Goal: Task Accomplishment & Management: Manage account settings

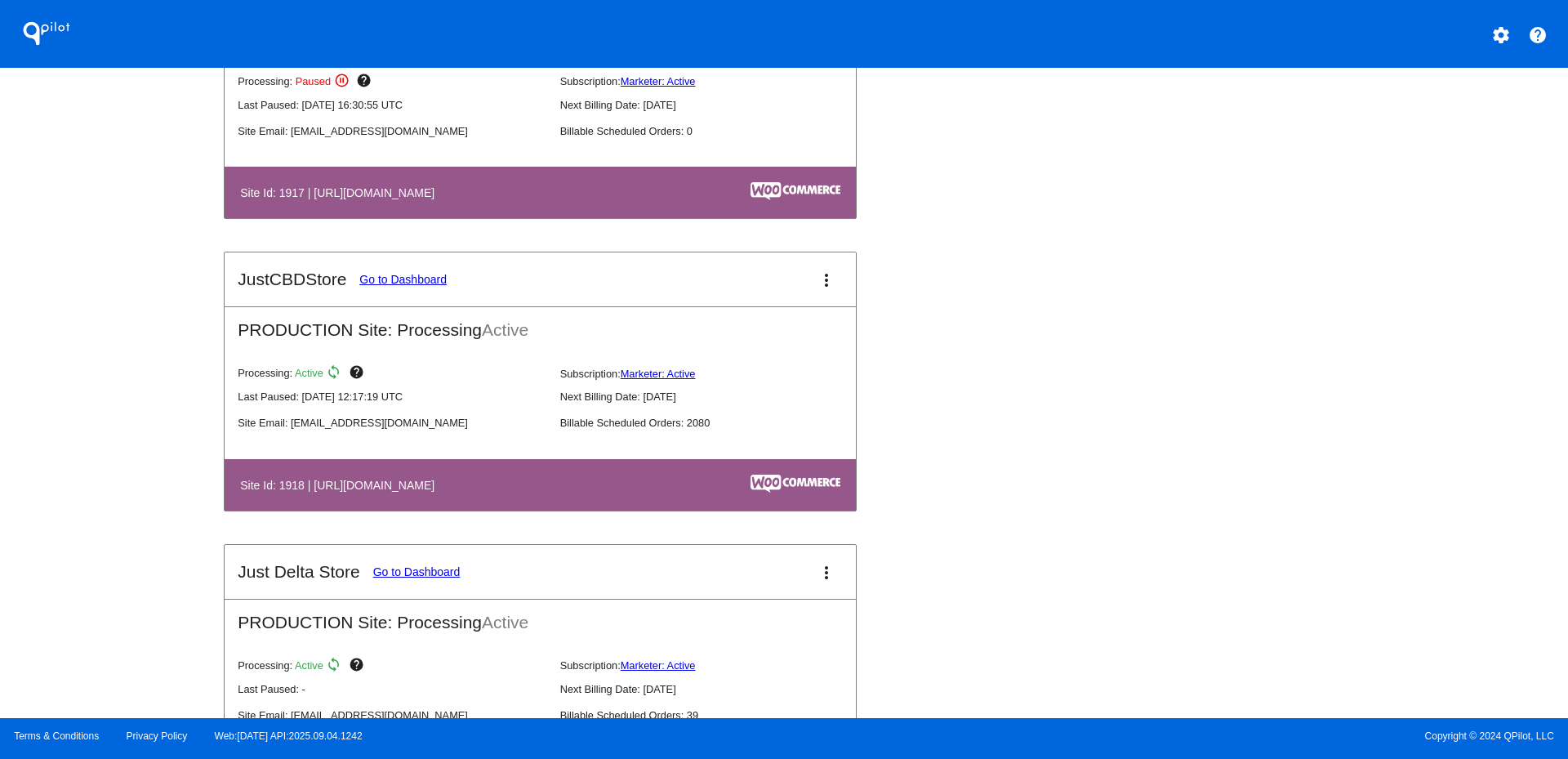
scroll to position [1634, 0]
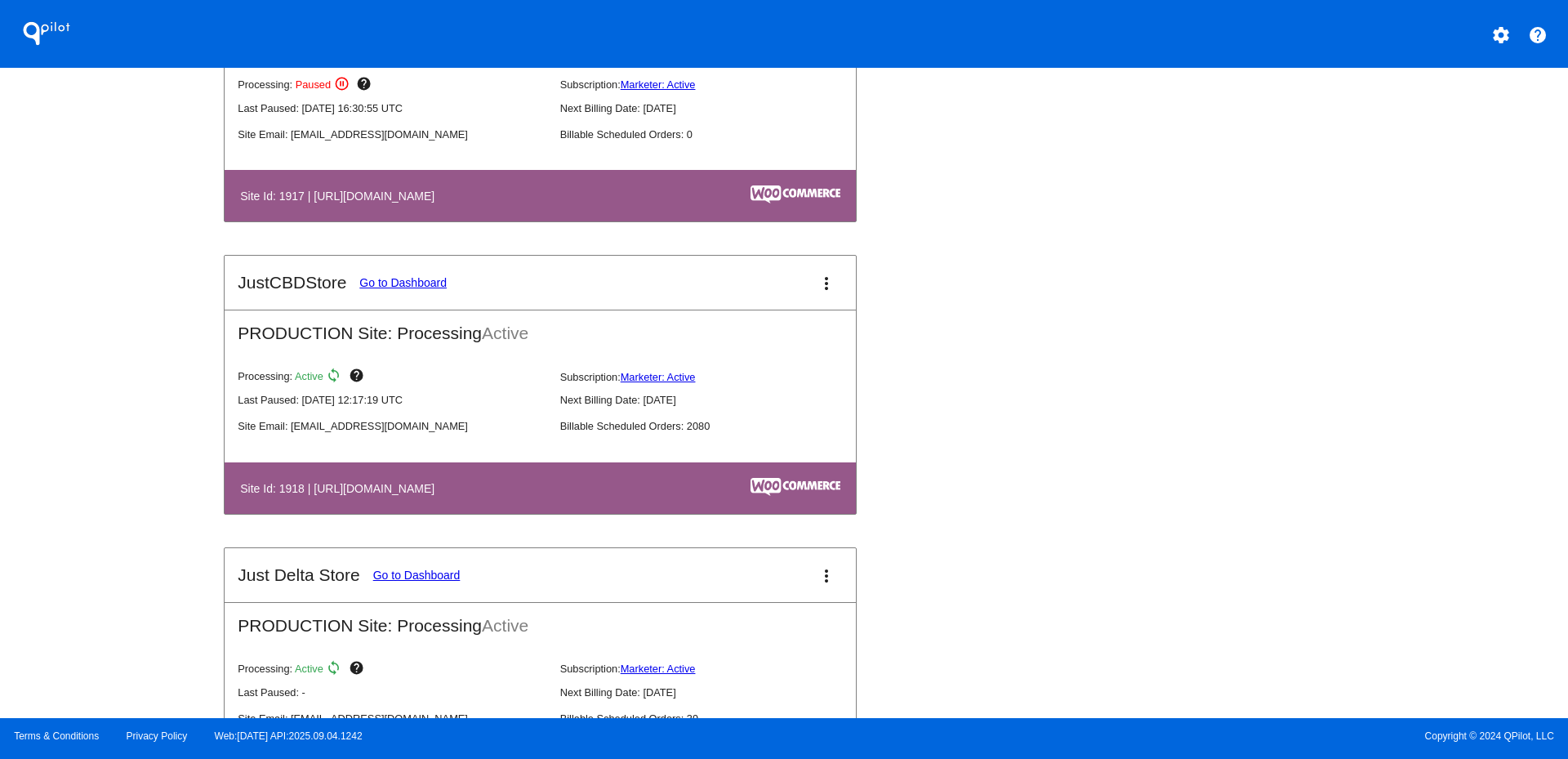
click at [829, 281] on button "more_vert" at bounding box center [826, 283] width 32 height 32
click at [802, 289] on link "view_list dashboard" at bounding box center [758, 279] width 152 height 20
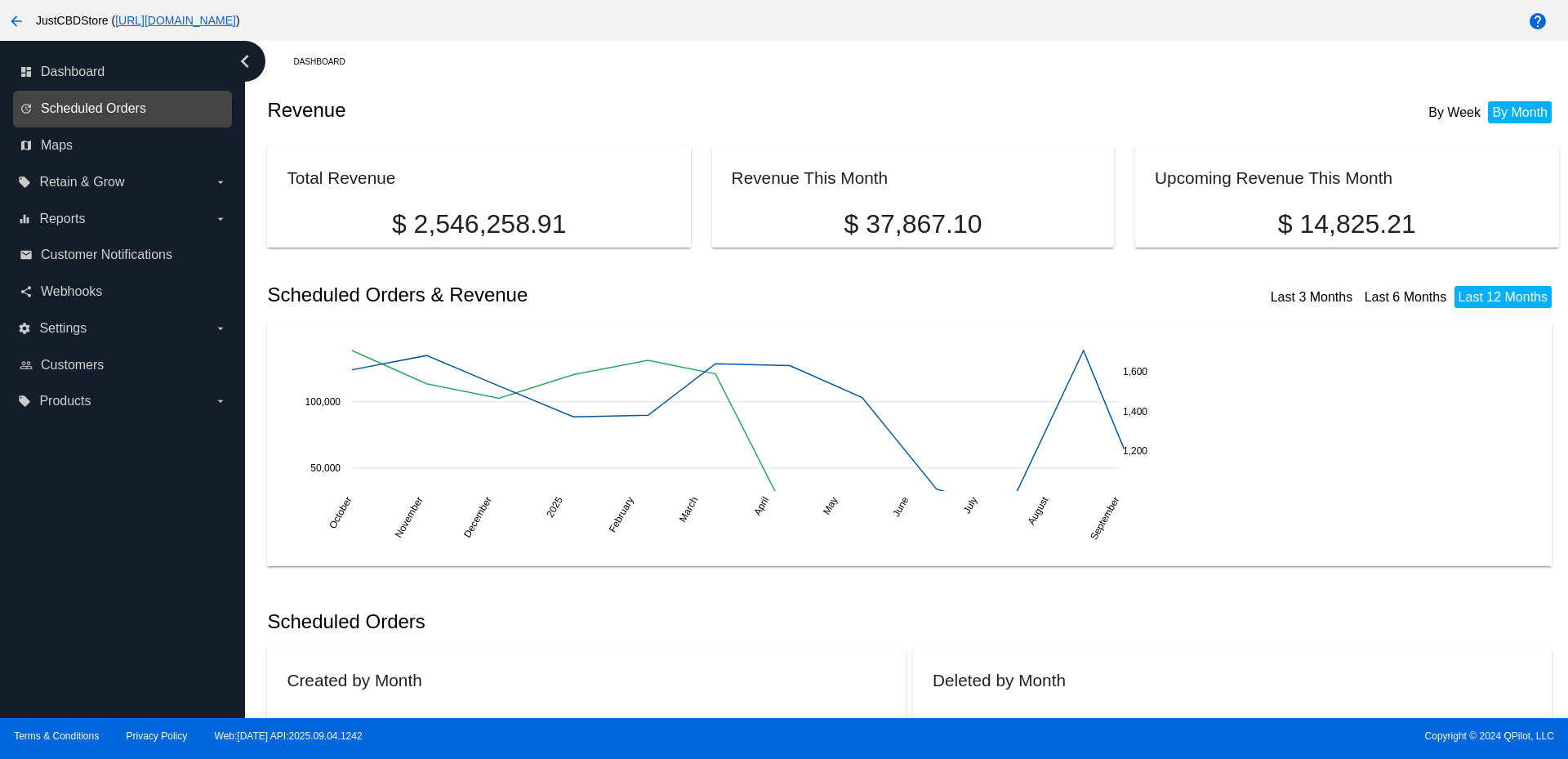
click at [97, 112] on span "Scheduled Orders" at bounding box center [94, 108] width 105 height 14
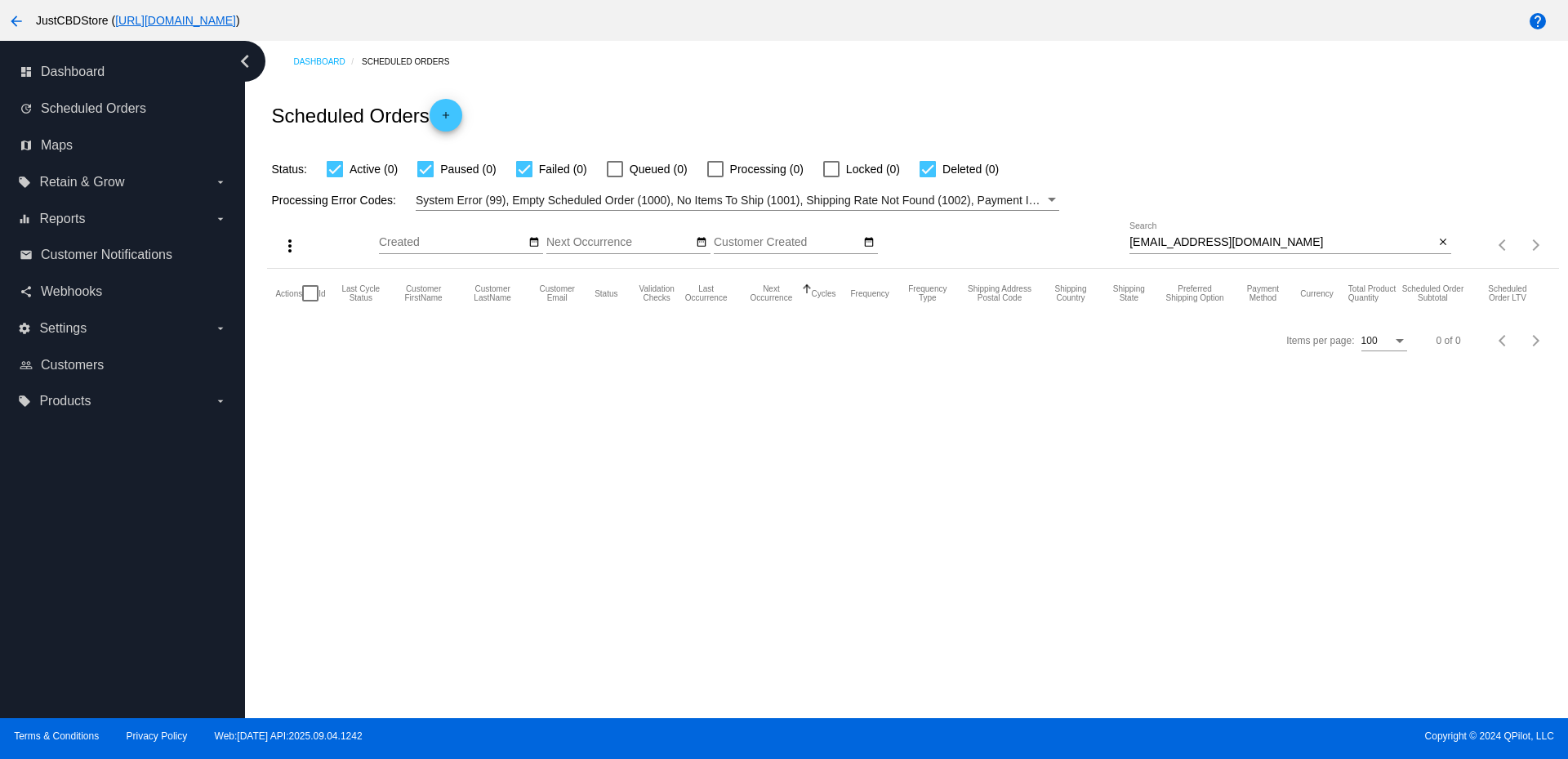
click at [1174, 241] on input "Catchtroutnow@aol.com" at bounding box center [1282, 242] width 304 height 13
type input "v"
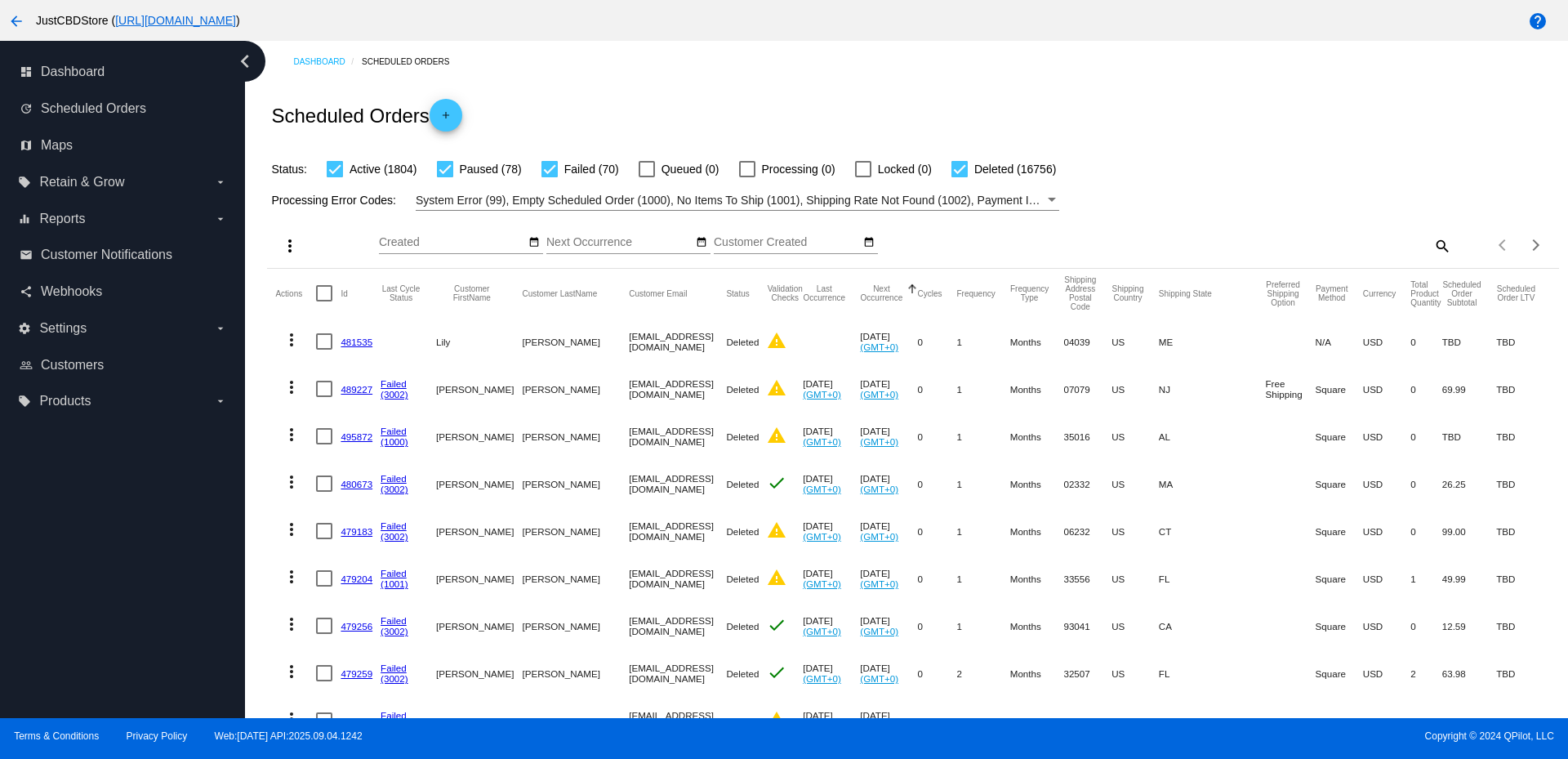
click at [1452, 244] on div "Items per page: 100 1 - 100 of 18708" at bounding box center [1505, 245] width 107 height 46
click at [1437, 245] on mat-icon "search" at bounding box center [1441, 245] width 20 height 26
click at [1310, 249] on div "Search" at bounding box center [1290, 238] width 322 height 32
paste input "rvmeshey@live.com"
type input "rvmeshey@live.com"
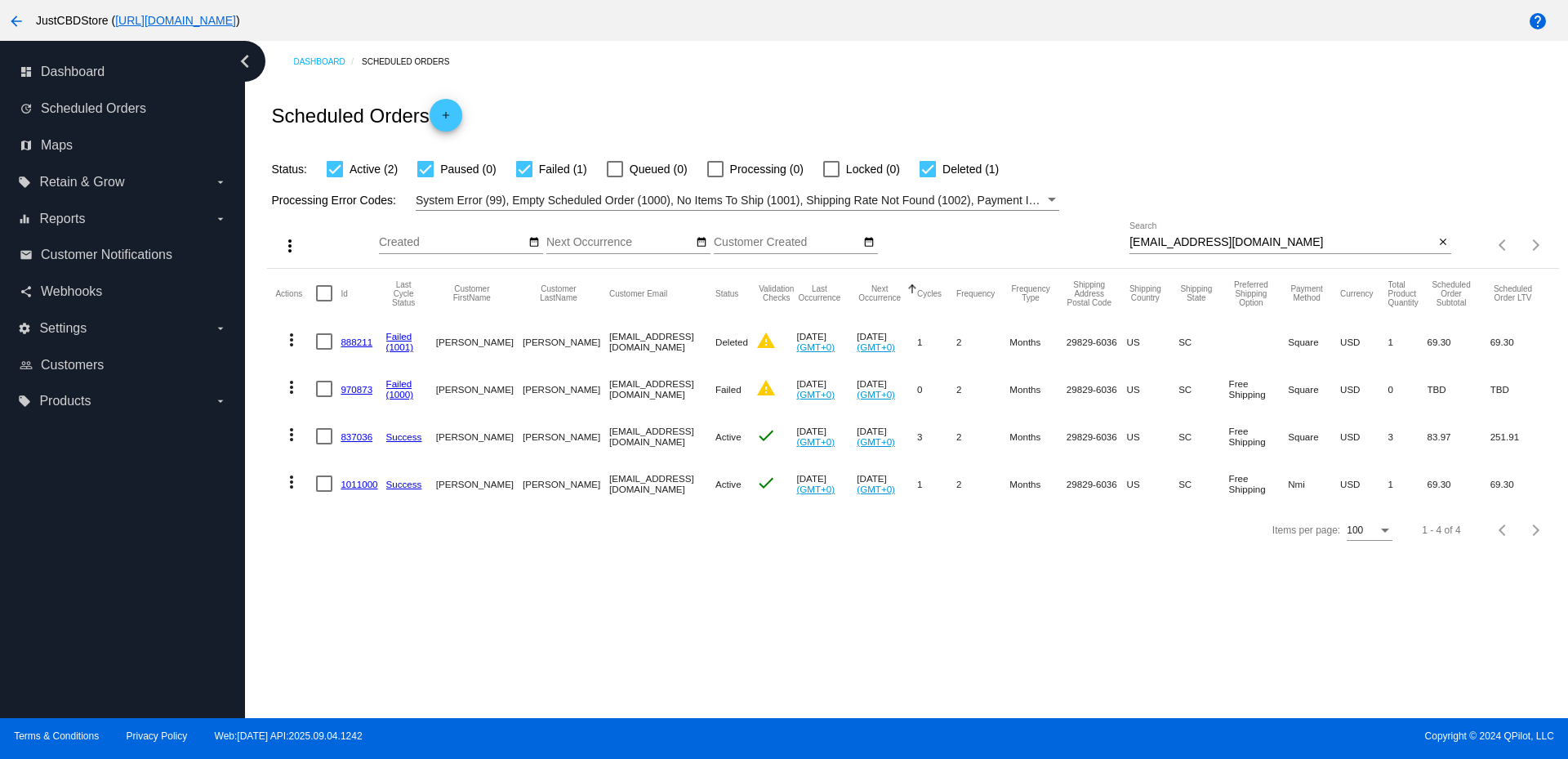
drag, startPoint x: 361, startPoint y: 435, endPoint x: 802, endPoint y: 671, distance: 500.2
click at [802, 671] on div "Dashboard Scheduled Orders Scheduled Orders add Status: Active (2) Paused (0) F…" at bounding box center [907, 379] width 1323 height 677
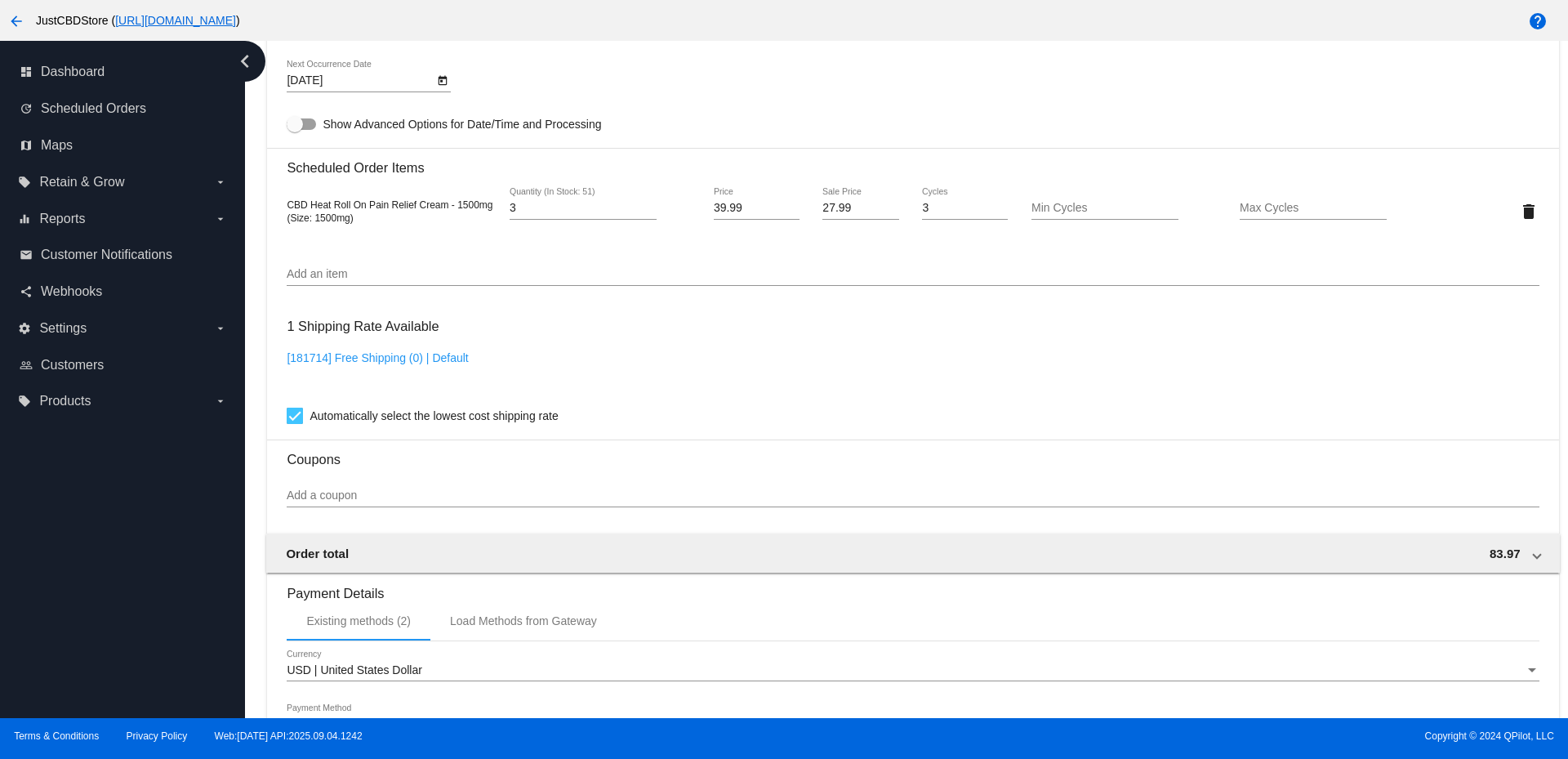
scroll to position [980, 0]
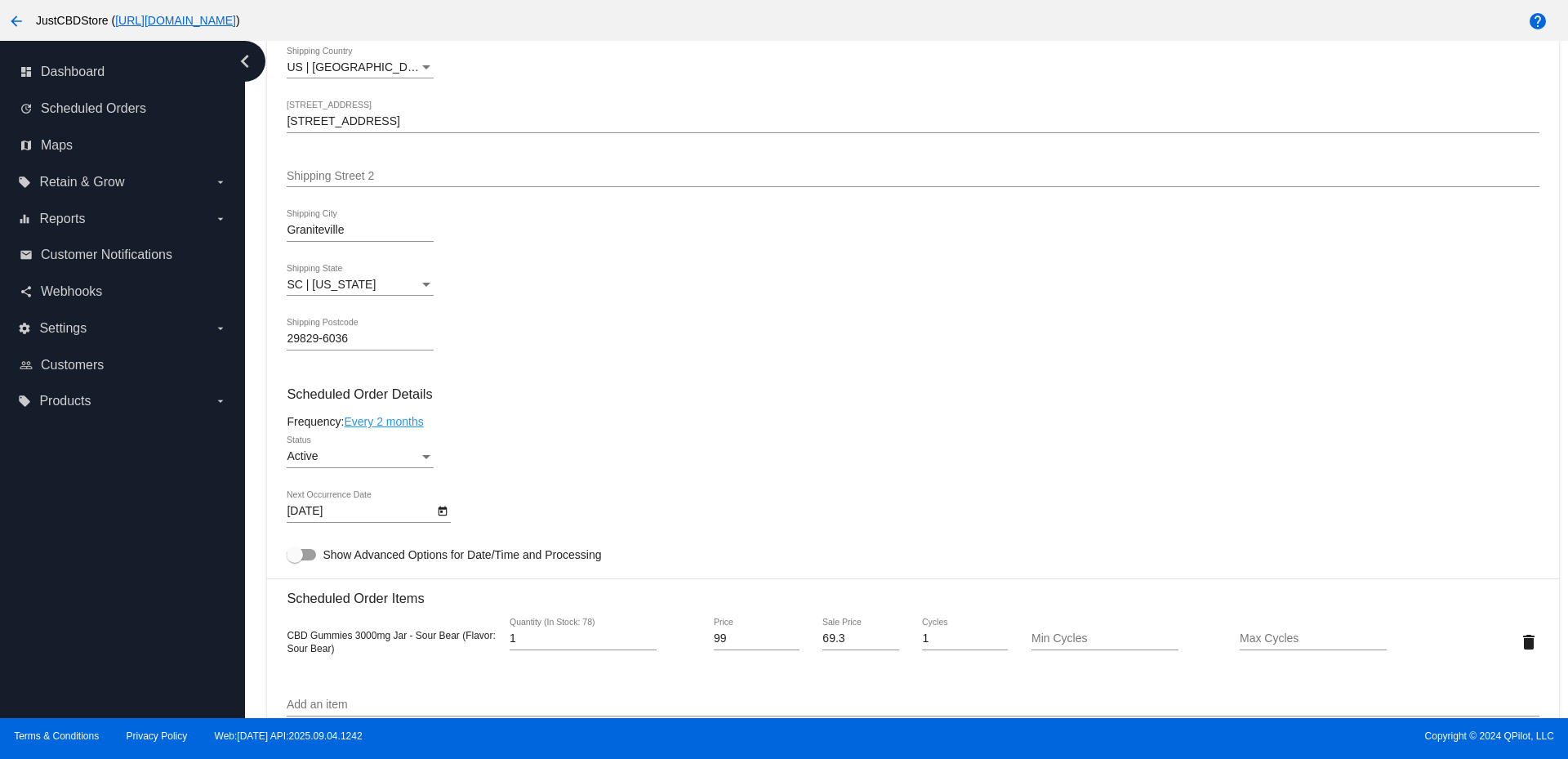
scroll to position [735, 0]
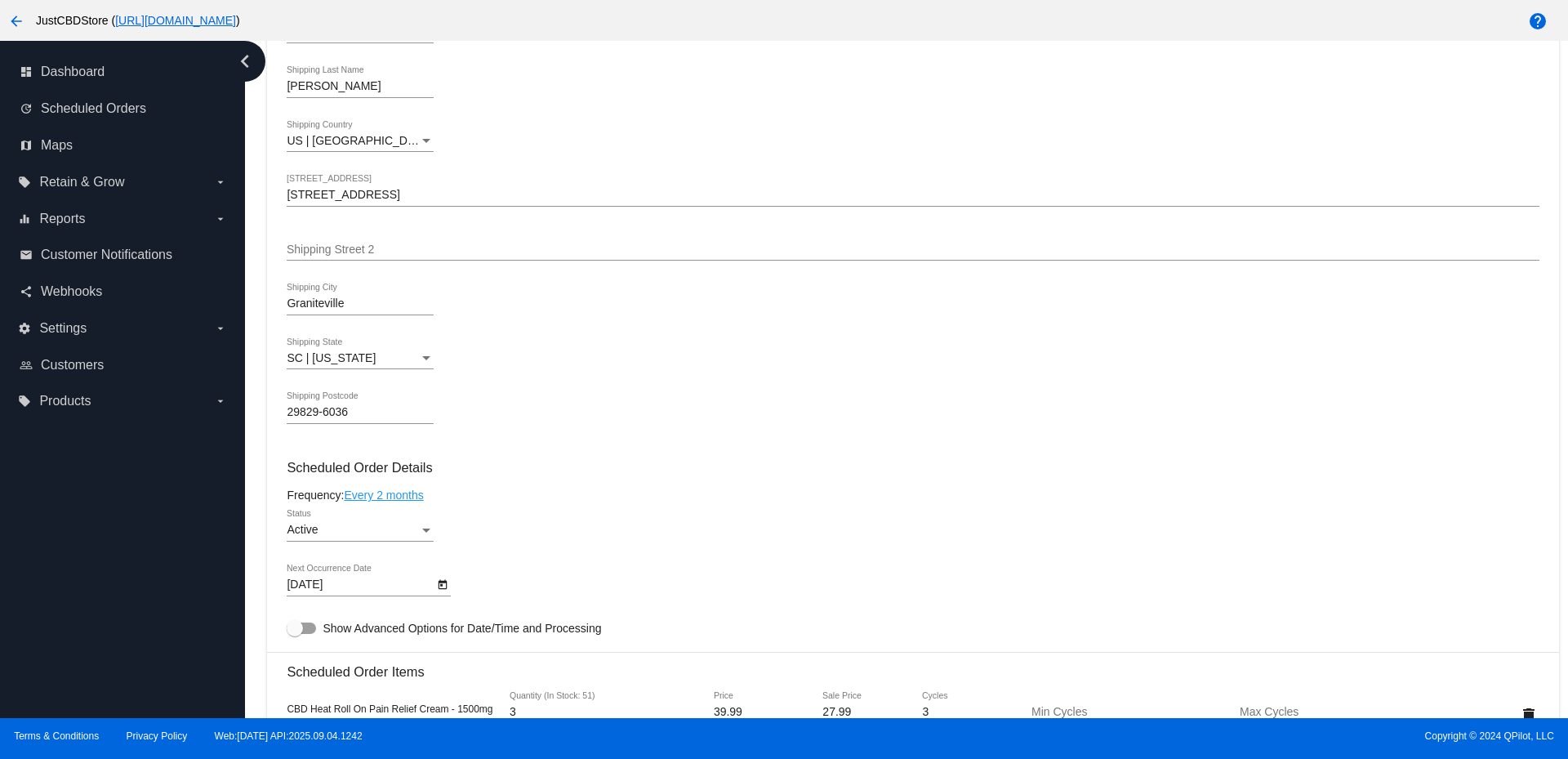
scroll to position [654, 0]
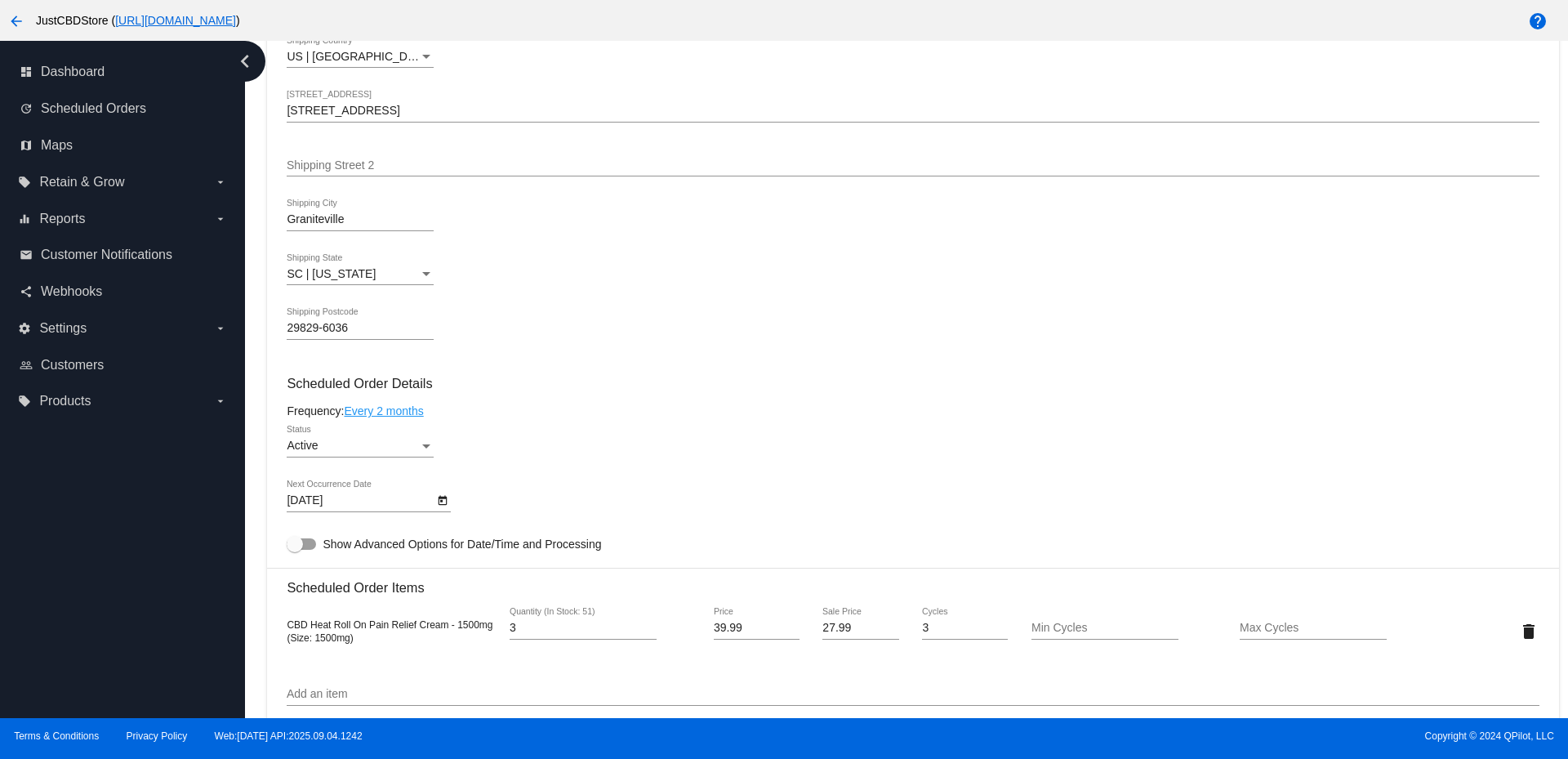
click at [445, 499] on icon "Open calendar" at bounding box center [443, 500] width 11 height 20
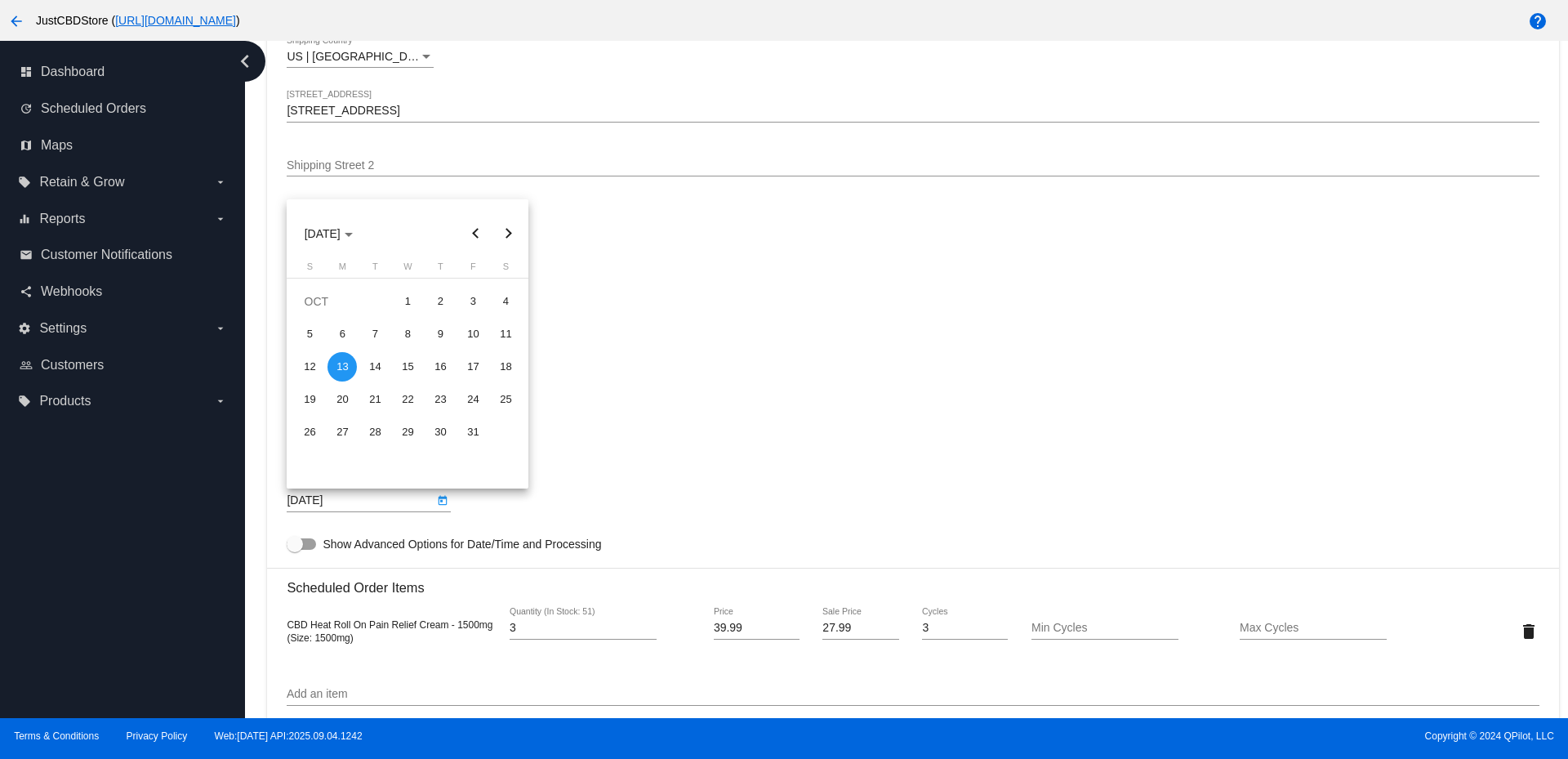
click at [509, 227] on button "Next month" at bounding box center [508, 234] width 32 height 32
click at [473, 397] on div "19" at bounding box center [472, 399] width 30 height 30
type input "[DATE]"
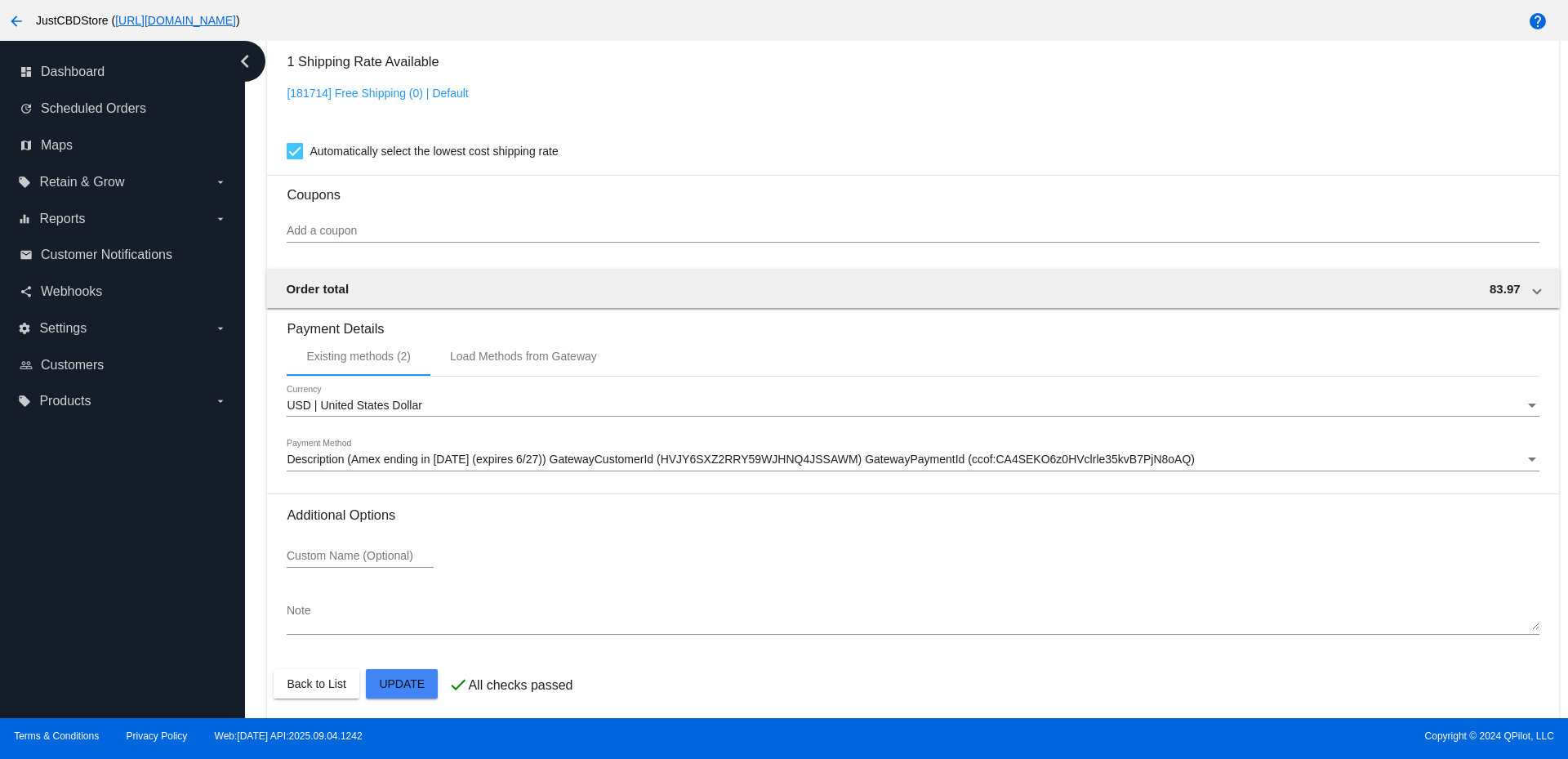
scroll to position [1345, 0]
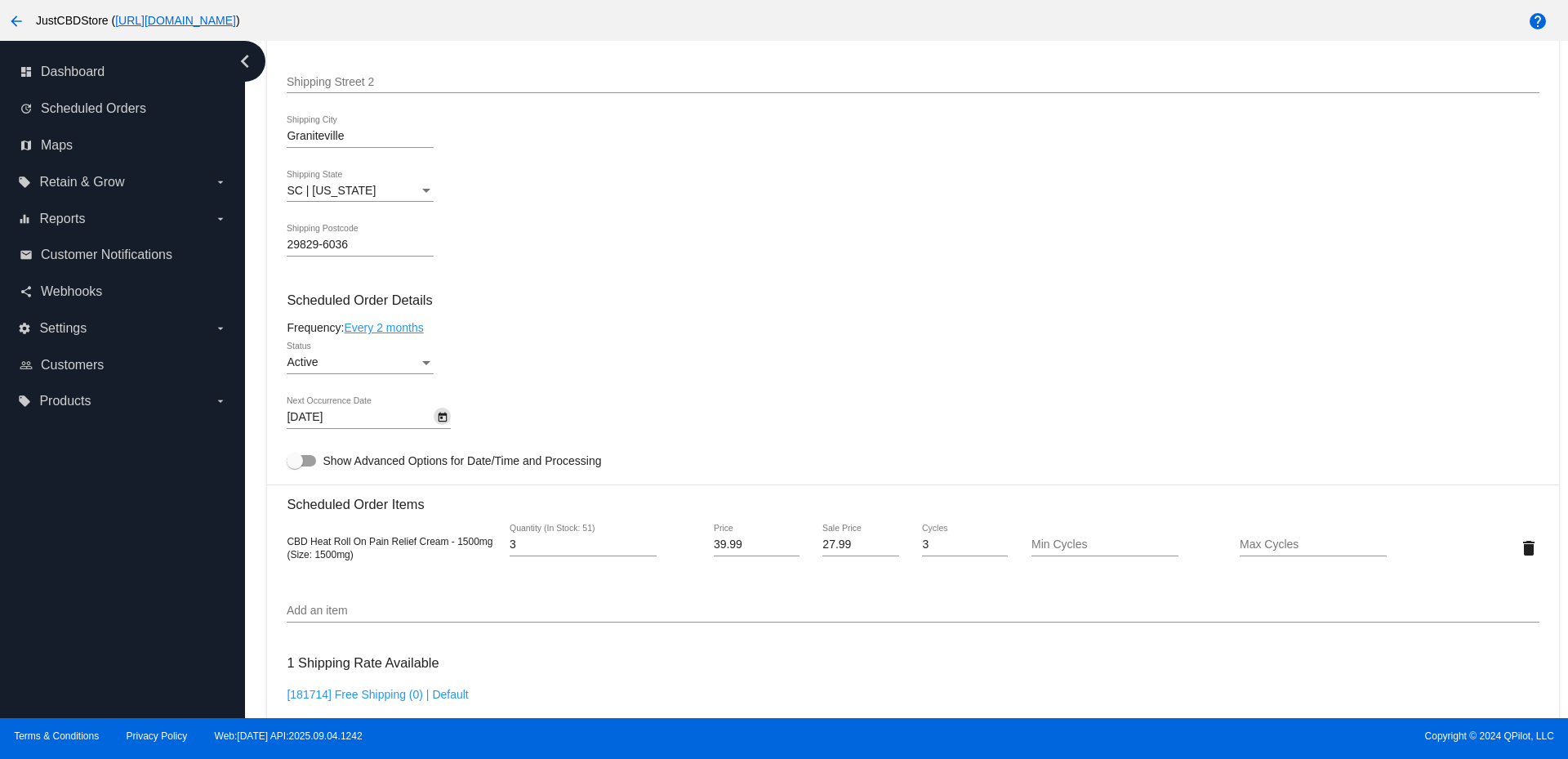
scroll to position [773, 0]
